Goal: Navigation & Orientation: Find specific page/section

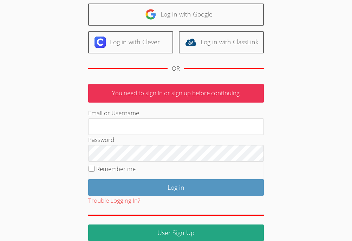
scroll to position [55, 0]
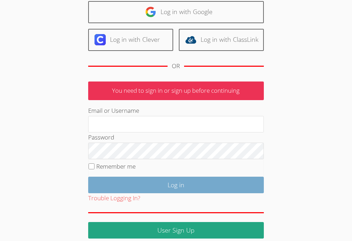
type input "[EMAIL_ADDRESS][DOMAIN_NAME]"
click at [150, 192] on input "Log in" at bounding box center [175, 185] width 175 height 16
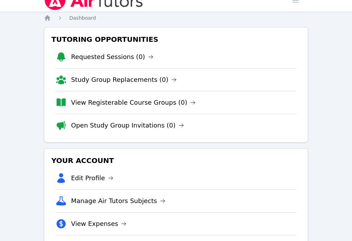
scroll to position [12, 0]
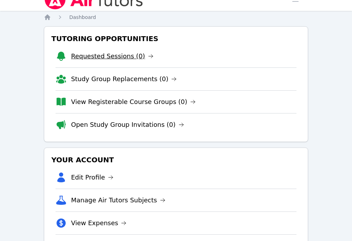
click at [118, 53] on link "Requested Sessions (0)" at bounding box center [112, 56] width 82 height 10
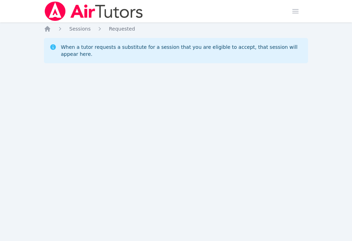
scroll to position [12, 0]
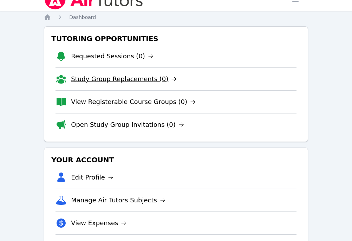
click at [82, 82] on link "Study Group Replacements (0)" at bounding box center [124, 79] width 106 height 10
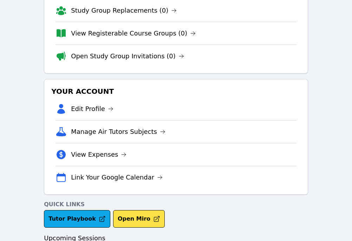
scroll to position [81, 0]
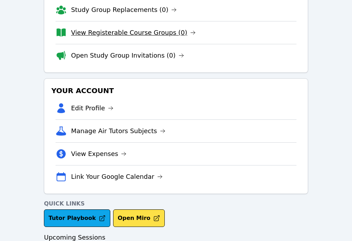
click at [84, 31] on link "View Registerable Course Groups (0)" at bounding box center [133, 33] width 125 height 10
